Goal: Task Accomplishment & Management: Complete application form

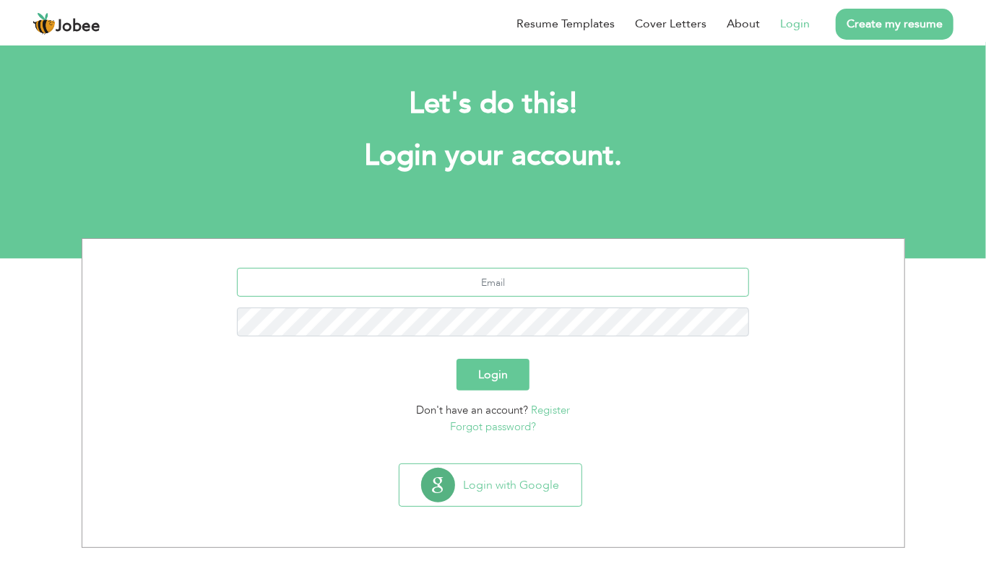
click at [517, 289] on input "text" at bounding box center [493, 282] width 512 height 29
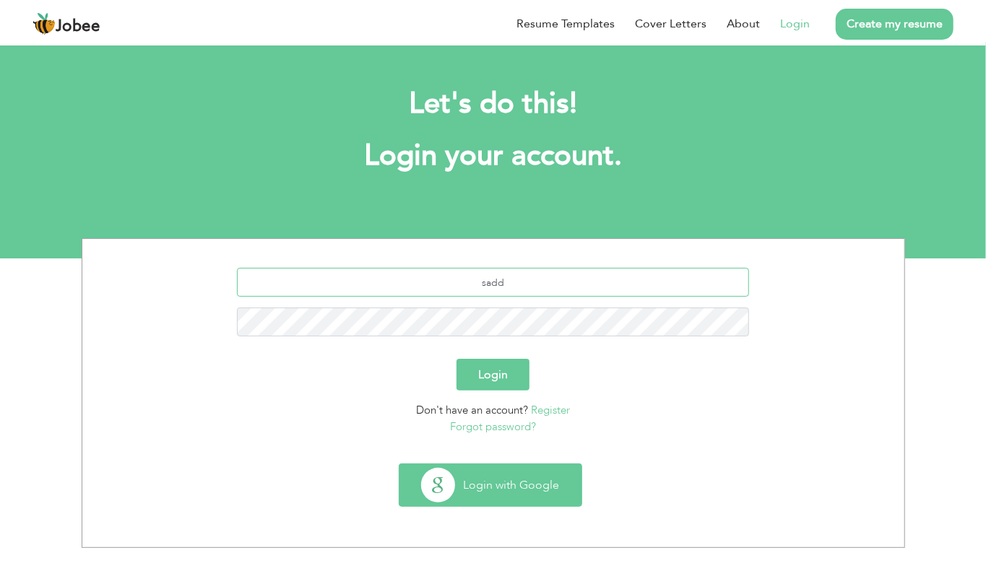
type input "sadd"
click at [498, 491] on button "Login with Google" at bounding box center [491, 486] width 182 height 42
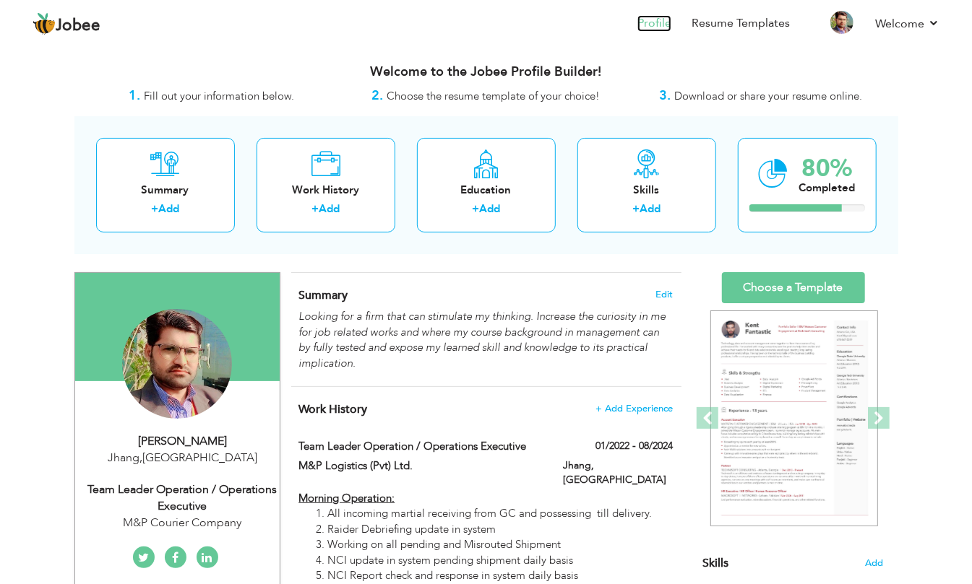
click at [654, 18] on link "Profile" at bounding box center [654, 23] width 34 height 17
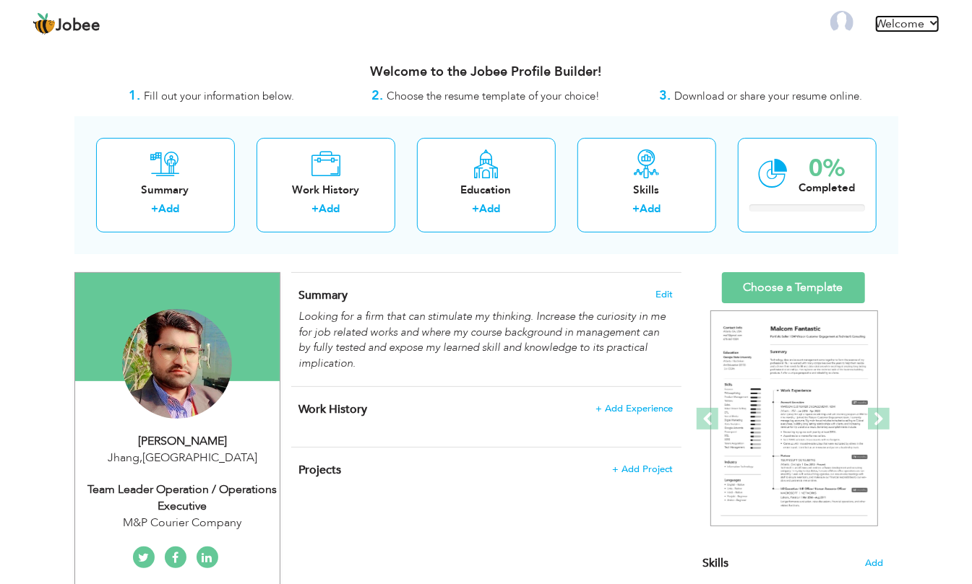
click at [931, 19] on link "Welcome" at bounding box center [907, 23] width 64 height 17
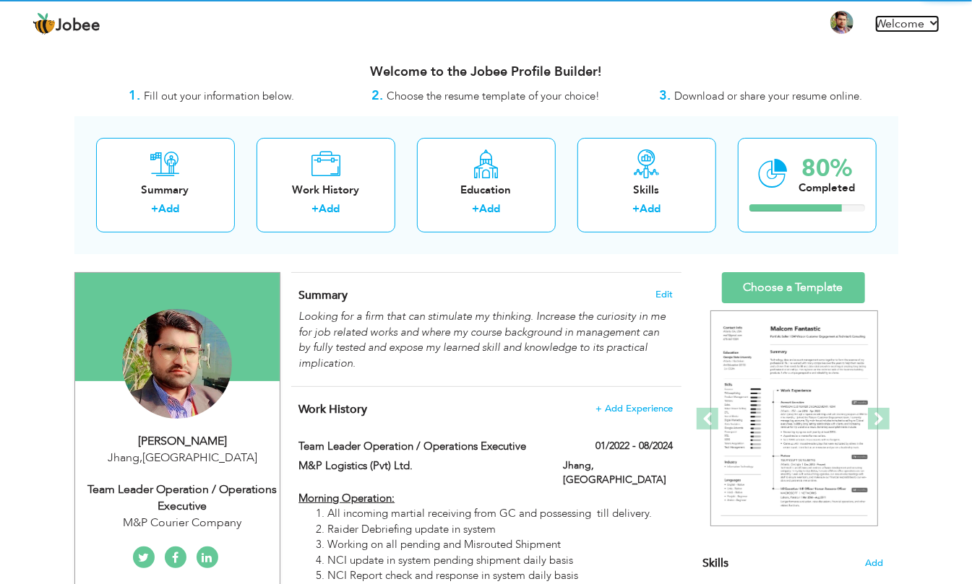
click at [931, 19] on link "Welcome" at bounding box center [907, 23] width 64 height 17
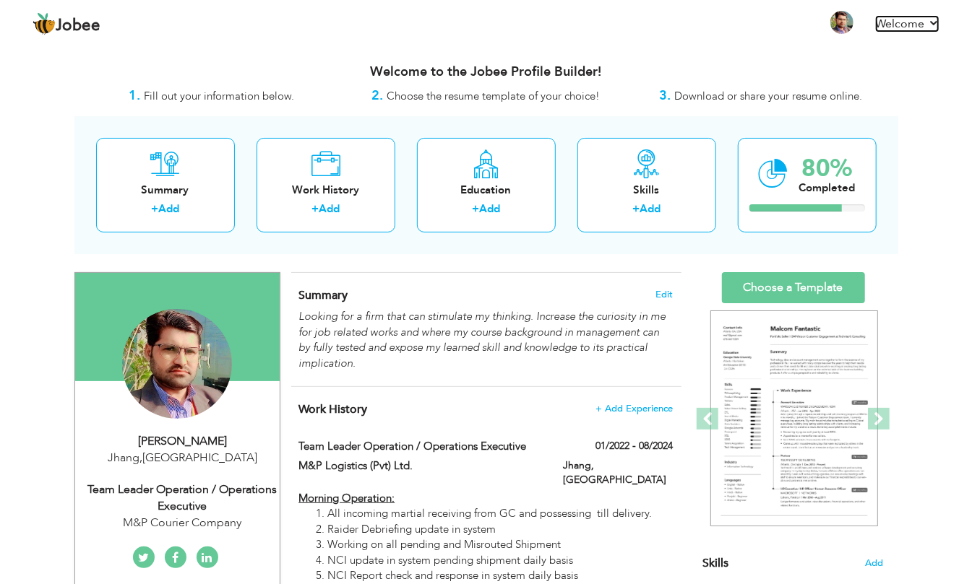
click at [931, 19] on link "Welcome" at bounding box center [907, 23] width 64 height 17
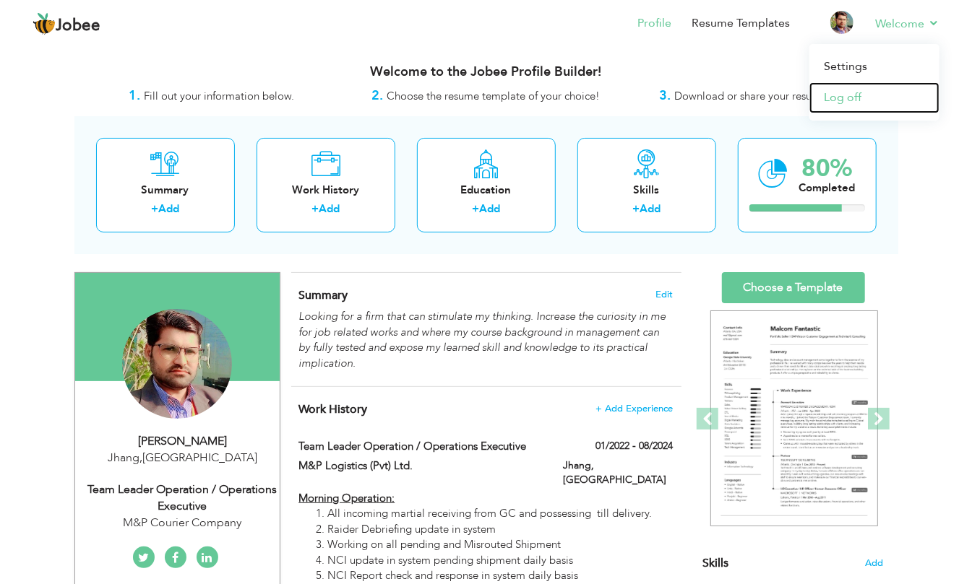
click at [845, 100] on link "Log off" at bounding box center [874, 97] width 130 height 31
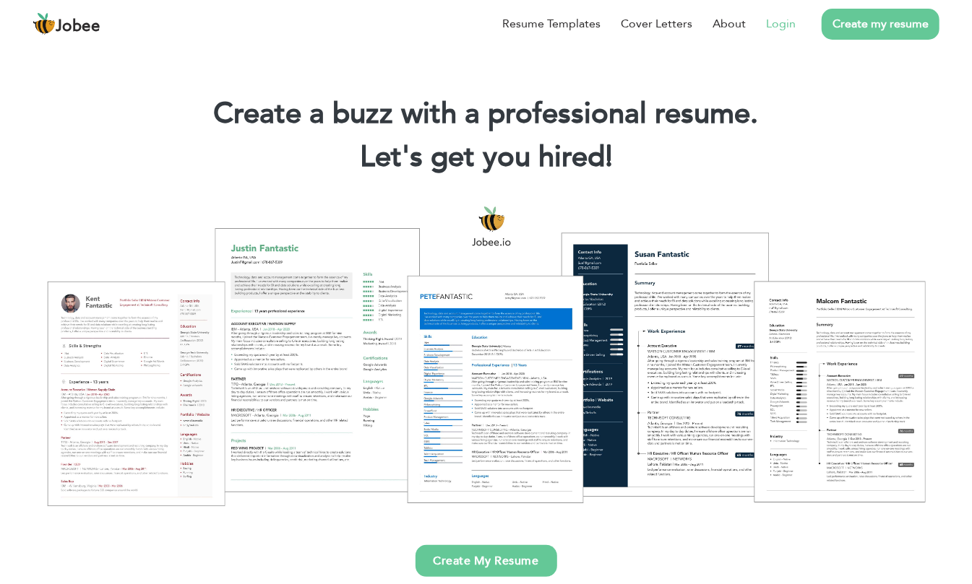
click at [776, 18] on link "Login" at bounding box center [781, 23] width 30 height 17
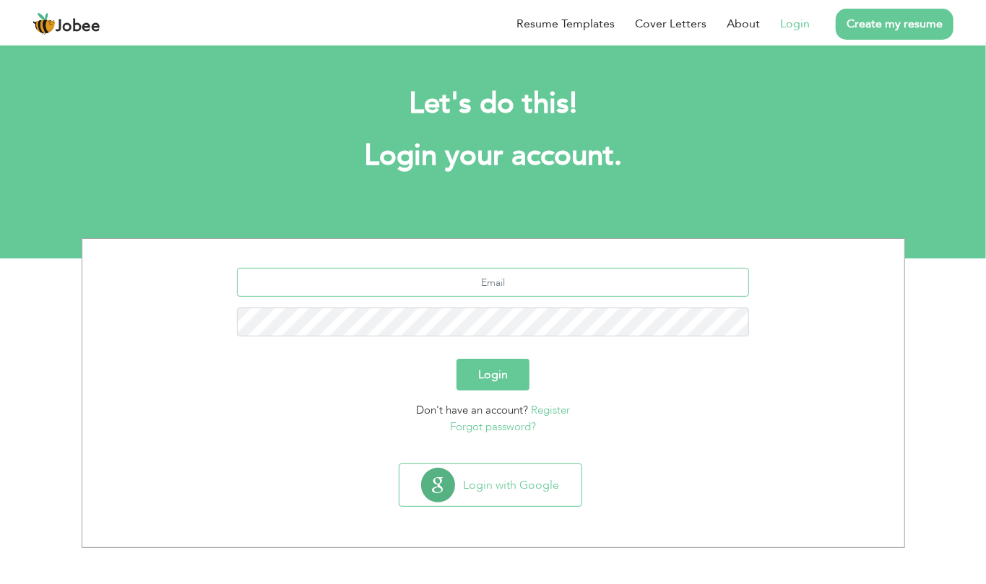
click at [511, 296] on input "text" at bounding box center [493, 282] width 512 height 29
click at [533, 282] on input "saddique" at bounding box center [493, 282] width 512 height 29
click at [565, 277] on input "saddique" at bounding box center [493, 282] width 512 height 29
click at [564, 277] on input "saddique" at bounding box center [493, 282] width 512 height 29
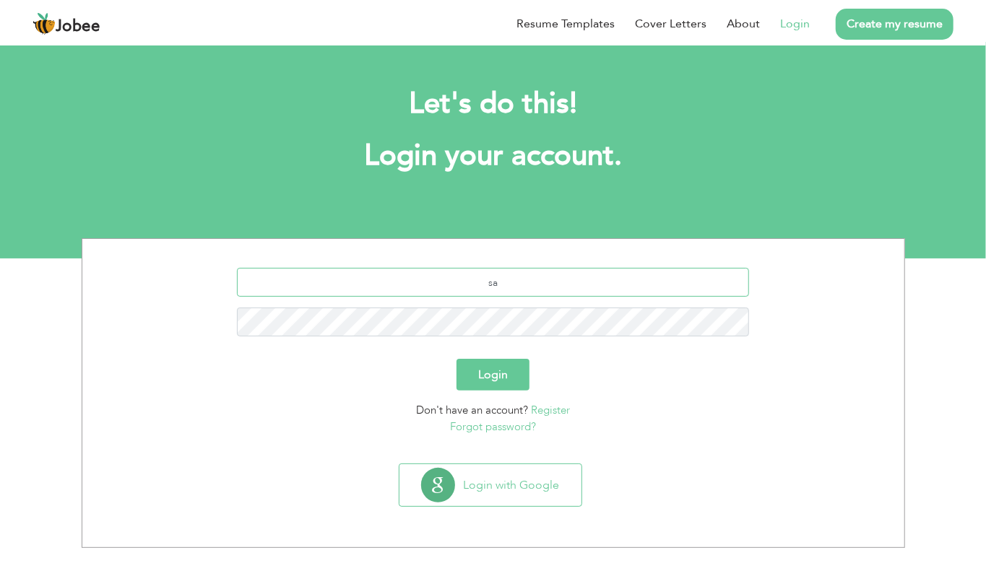
type input "s"
type input "sideiquepak4854"
click at [529, 341] on div "sideiquepak4854" at bounding box center [493, 307] width 800 height 79
click at [474, 390] on button "Login" at bounding box center [493, 375] width 73 height 32
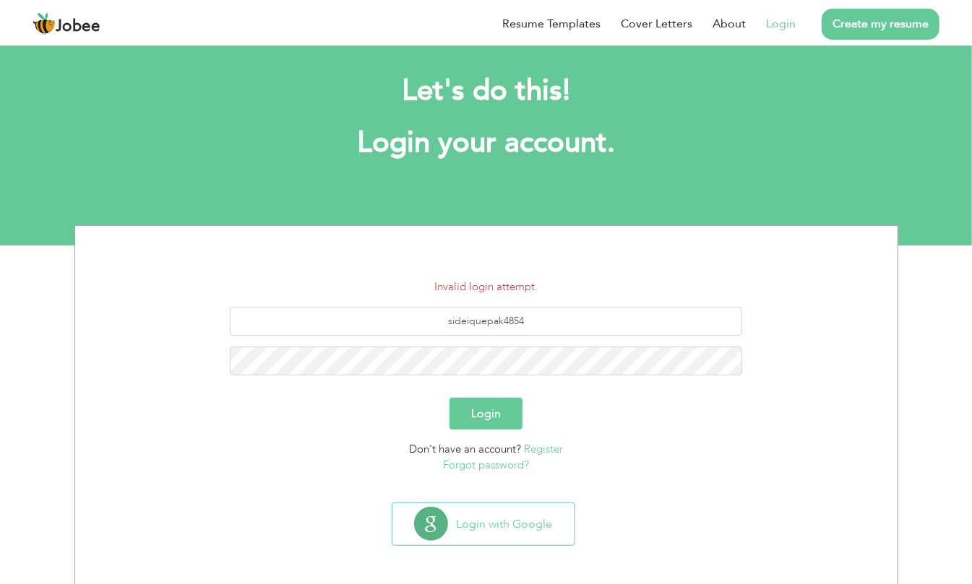
scroll to position [16, 0]
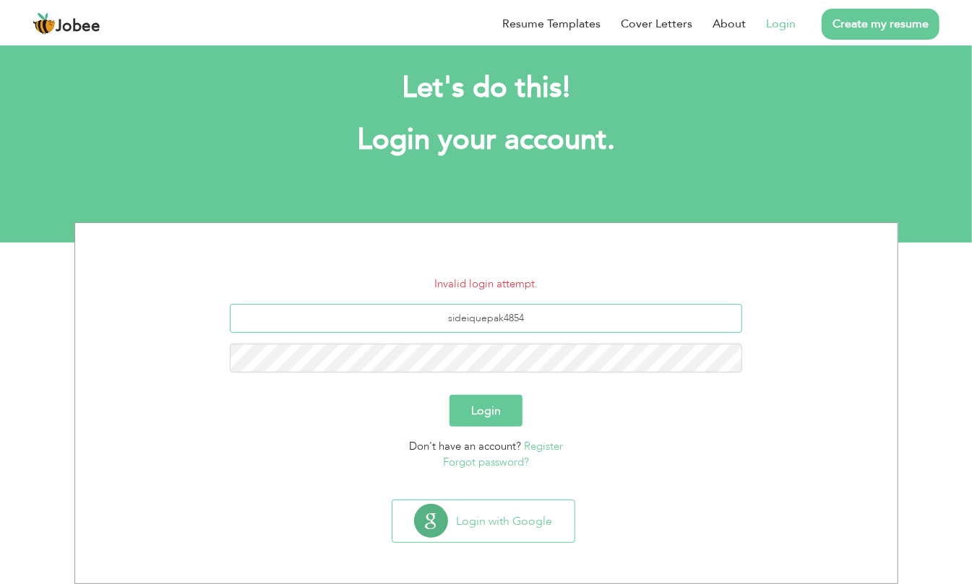
click at [541, 313] on input "sideiquepak4854" at bounding box center [486, 318] width 512 height 29
type input "s"
type input "siddiquepak4854"
click at [501, 400] on button "Login" at bounding box center [485, 411] width 73 height 32
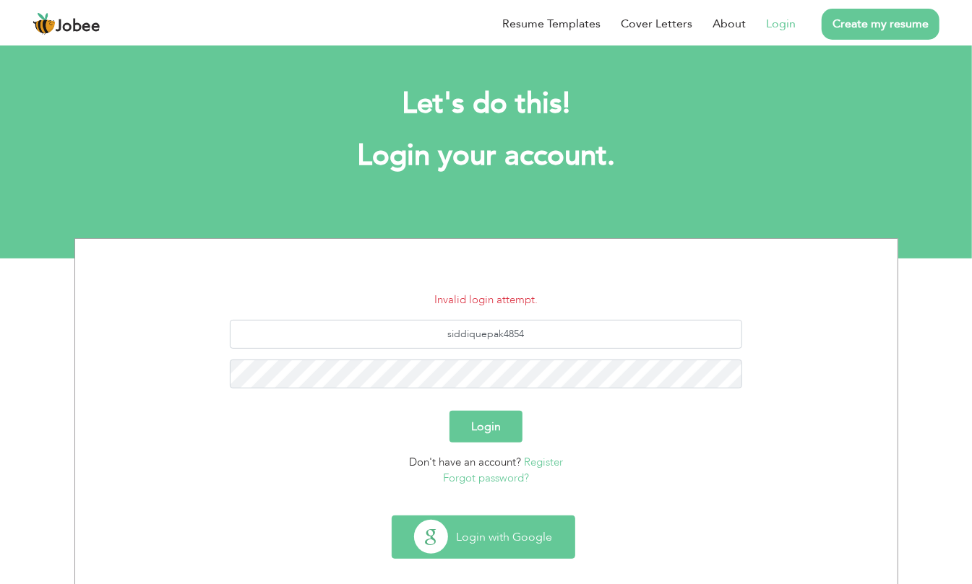
click at [535, 530] on button "Login with Google" at bounding box center [483, 538] width 182 height 42
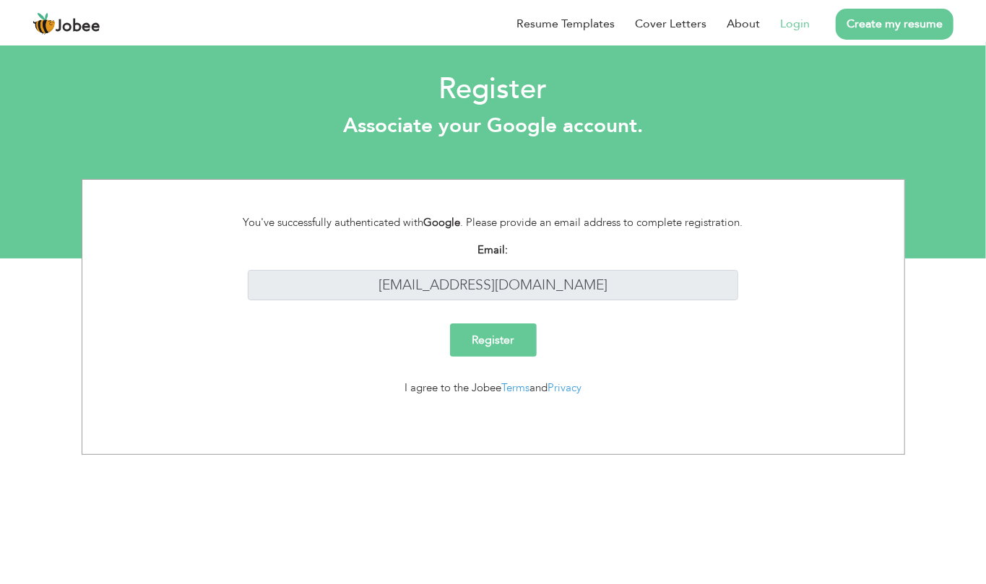
click at [491, 347] on input "Register" at bounding box center [493, 340] width 87 height 33
